Goal: Task Accomplishment & Management: Manage account settings

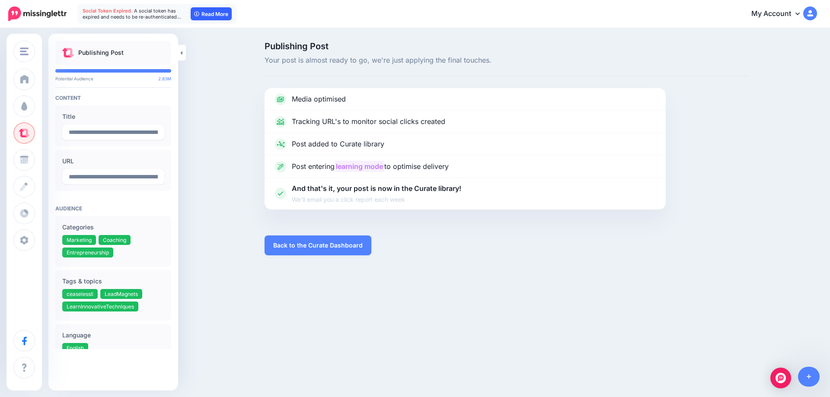
click at [221, 13] on link "Read More" at bounding box center [211, 13] width 41 height 13
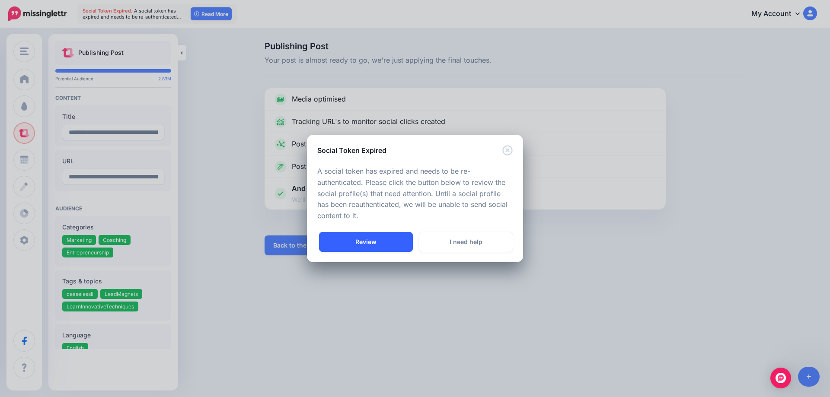
click at [379, 245] on link "Review" at bounding box center [366, 242] width 94 height 20
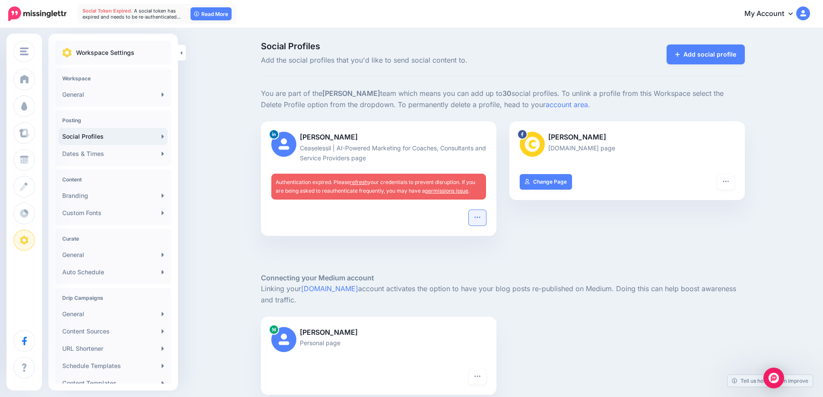
click at [478, 218] on icon "button" at bounding box center [477, 217] width 7 height 7
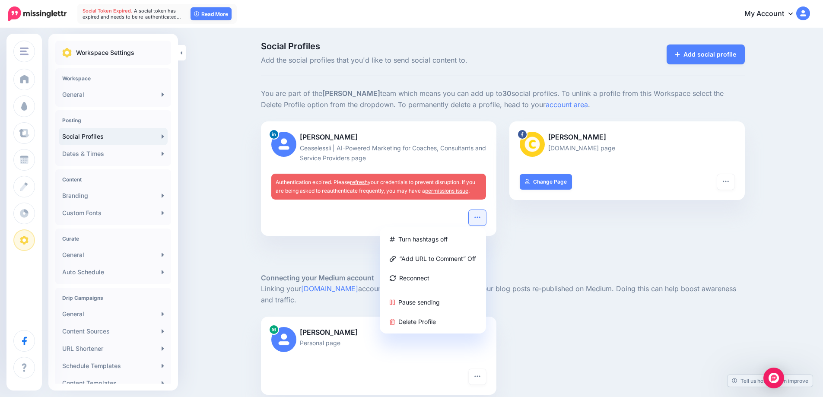
click at [535, 236] on div "Janali Davis Ceaseless.li page Turn hashtags off Reconnect Pause sending Delete…" at bounding box center [627, 183] width 248 height 125
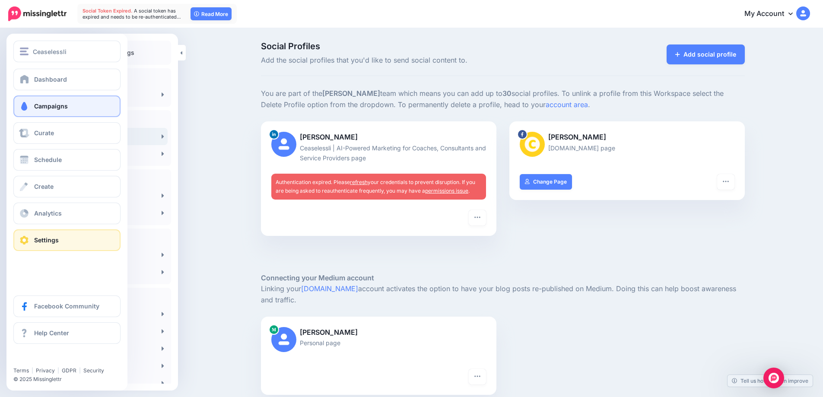
click at [27, 108] on span at bounding box center [24, 106] width 11 height 9
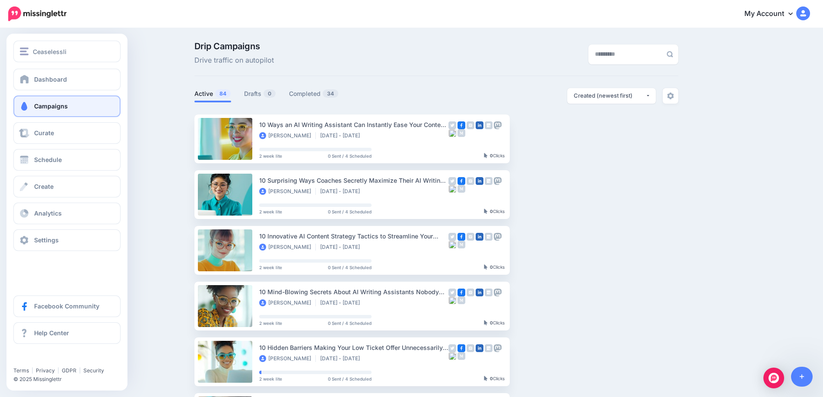
click at [65, 106] on span "Campaigns" at bounding box center [51, 105] width 34 height 7
